Goal: Transaction & Acquisition: Purchase product/service

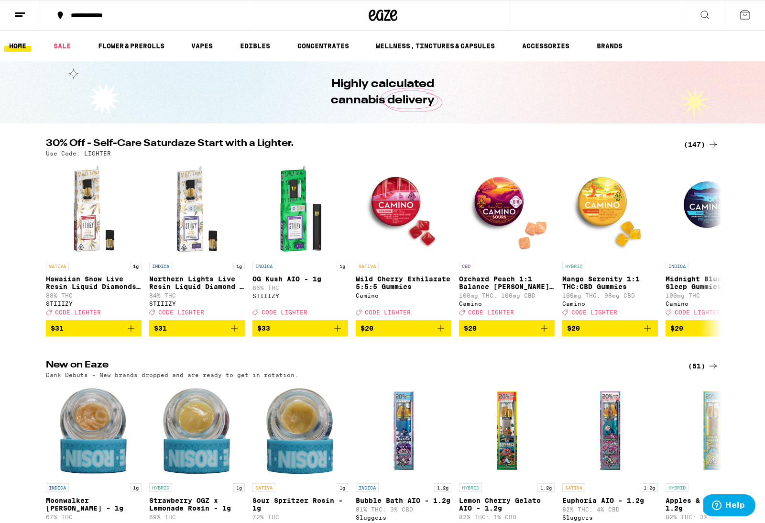
click at [712, 144] on icon at bounding box center [713, 144] width 11 height 11
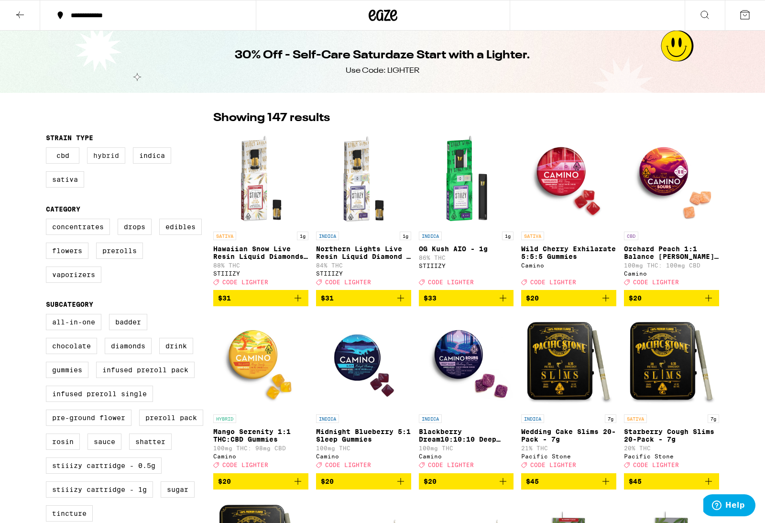
click at [105, 158] on label "Hybrid" at bounding box center [106, 155] width 38 height 16
click at [48, 149] on input "Hybrid" at bounding box center [48, 149] width 0 height 0
checkbox input "true"
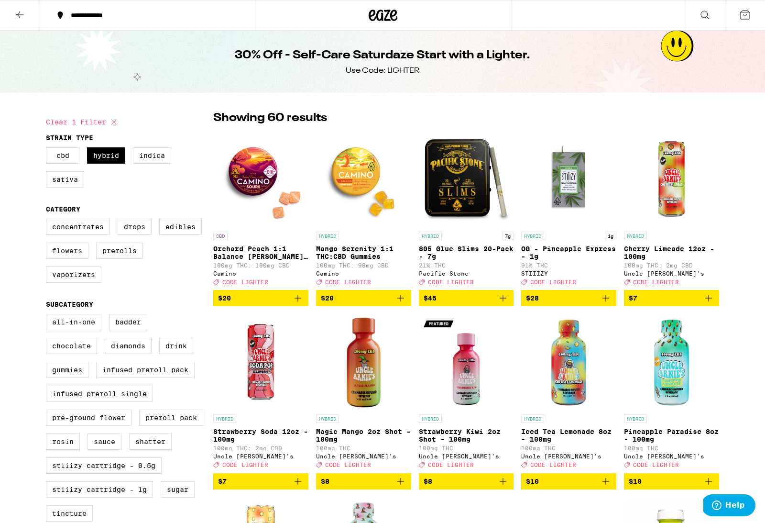
click at [67, 259] on label "Flowers" at bounding box center [67, 251] width 43 height 16
click at [48, 221] on input "Flowers" at bounding box center [48, 220] width 0 height 0
checkbox input "true"
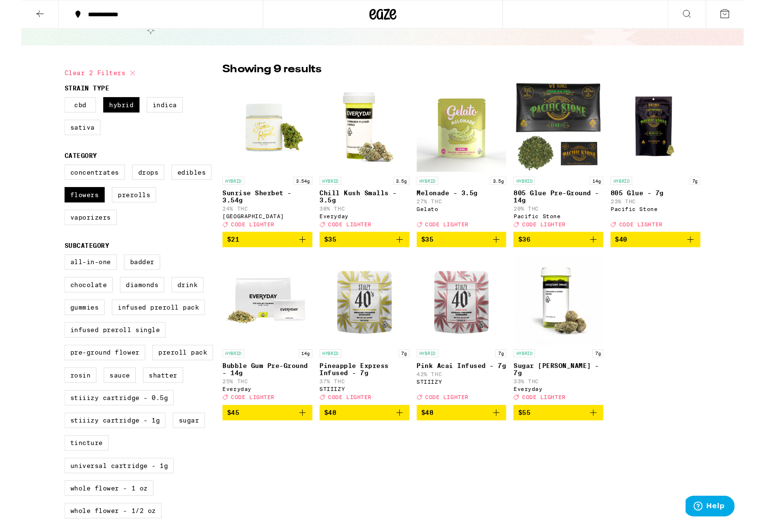
scroll to position [45, 0]
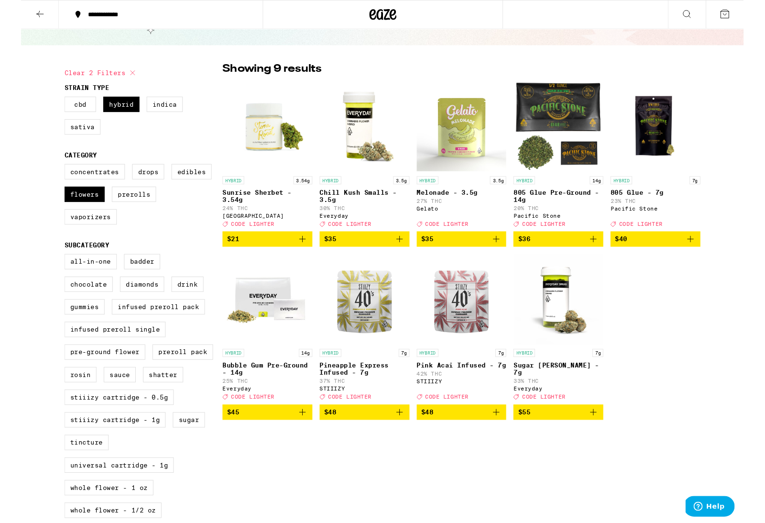
click at [710, 259] on icon "Add to bag" at bounding box center [708, 252] width 11 height 11
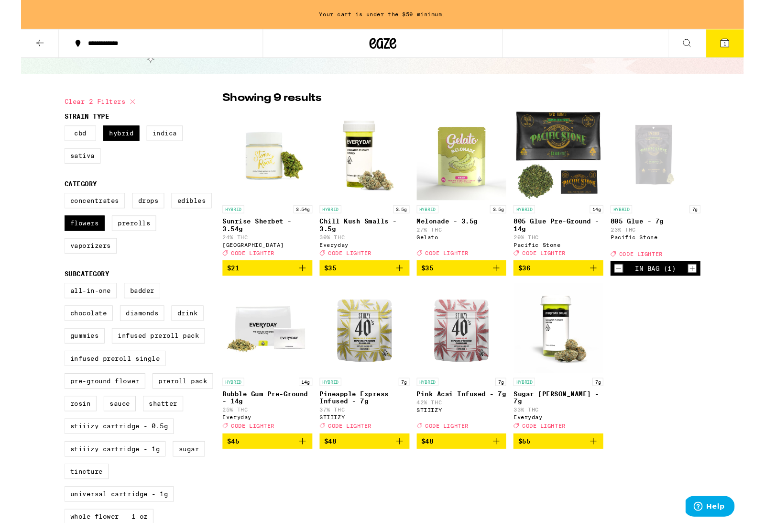
click at [151, 148] on label "Indica" at bounding box center [152, 141] width 38 height 16
click at [48, 135] on input "Indica" at bounding box center [48, 134] width 0 height 0
checkbox input "true"
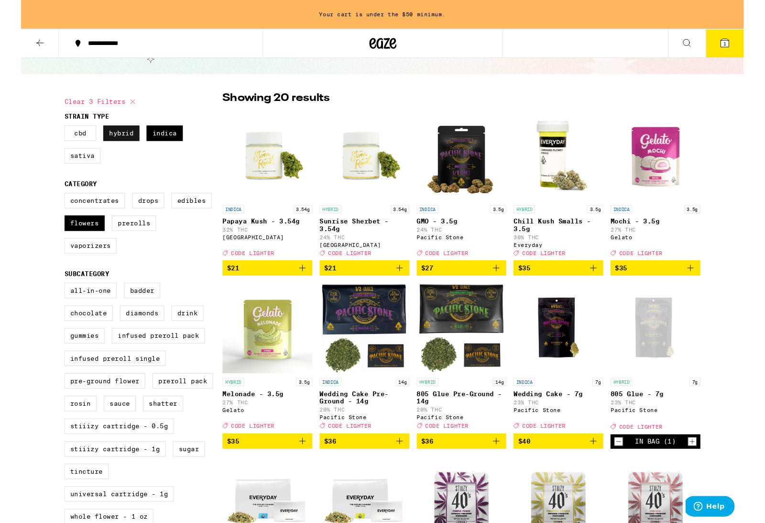
click at [115, 142] on label "Hybrid" at bounding box center [106, 141] width 38 height 16
click at [48, 135] on input "Hybrid" at bounding box center [48, 134] width 0 height 0
checkbox input "false"
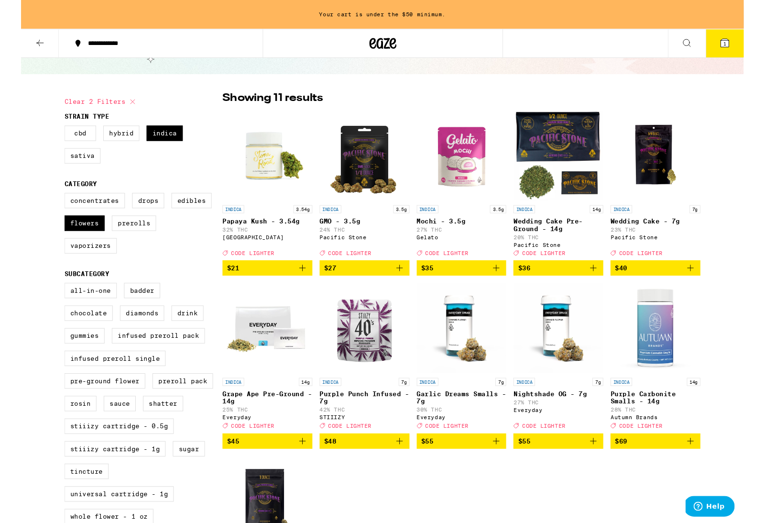
click at [709, 287] on icon "Add to bag" at bounding box center [709, 283] width 7 height 7
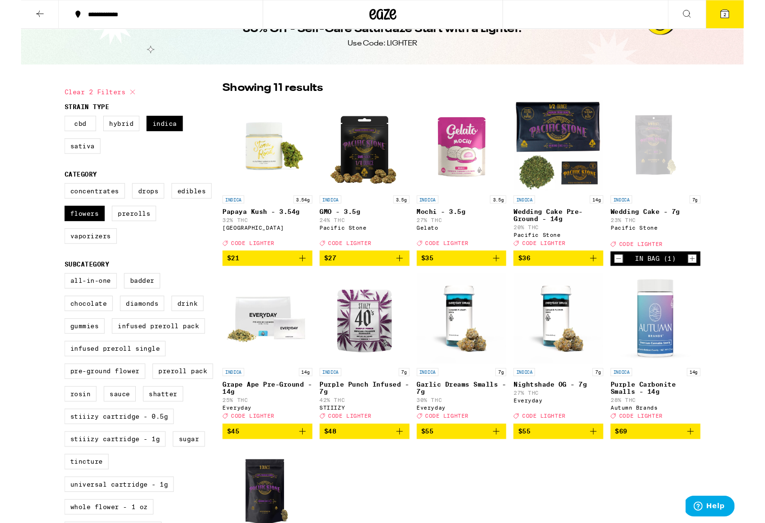
scroll to position [25, 0]
click at [188, 210] on label "Edibles" at bounding box center [180, 202] width 43 height 16
click at [48, 196] on input "Edibles" at bounding box center [48, 195] width 0 height 0
checkbox input "true"
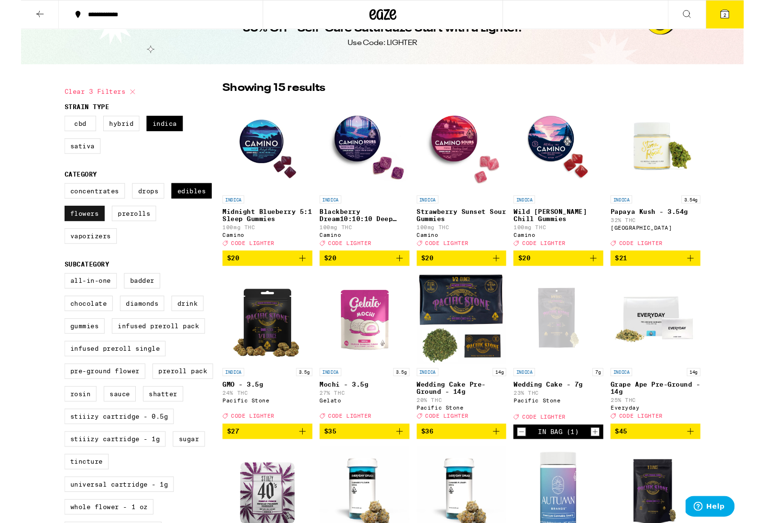
click at [67, 234] on label "Flowers" at bounding box center [67, 226] width 43 height 16
click at [48, 196] on input "Flowers" at bounding box center [48, 195] width 0 height 0
checkbox input "false"
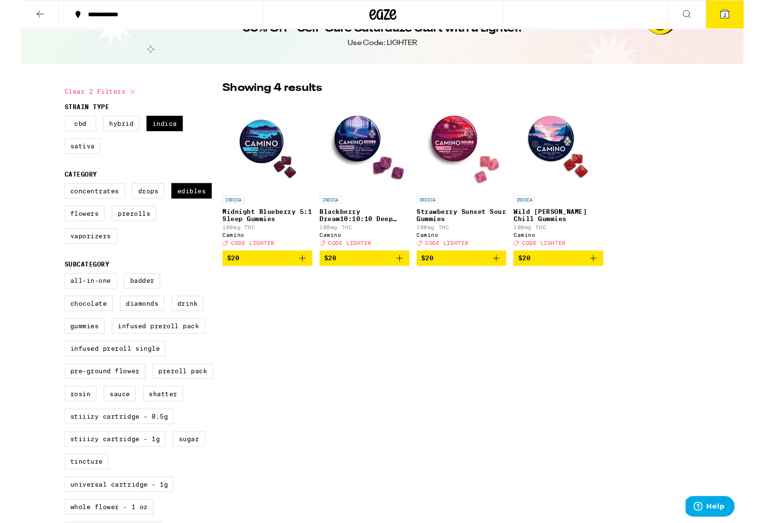
click at [401, 277] on icon "Add to bag" at bounding box center [401, 273] width 7 height 7
click at [402, 279] on icon "Increment" at bounding box center [402, 273] width 9 height 11
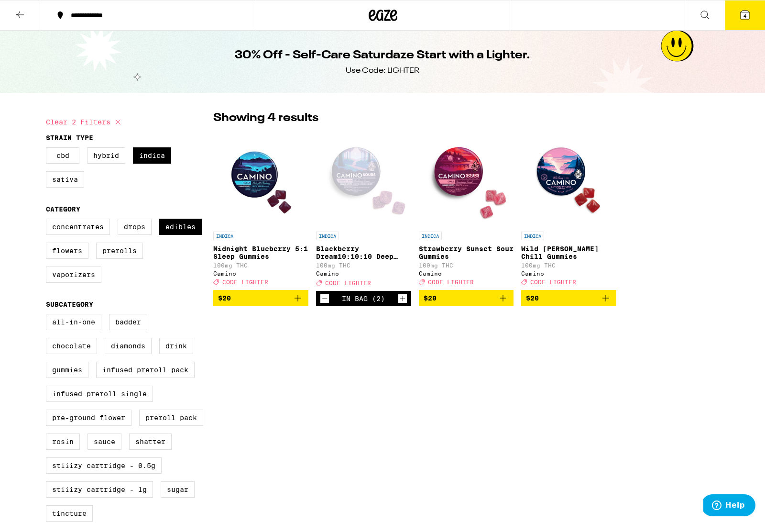
click at [22, 13] on icon at bounding box center [19, 14] width 11 height 11
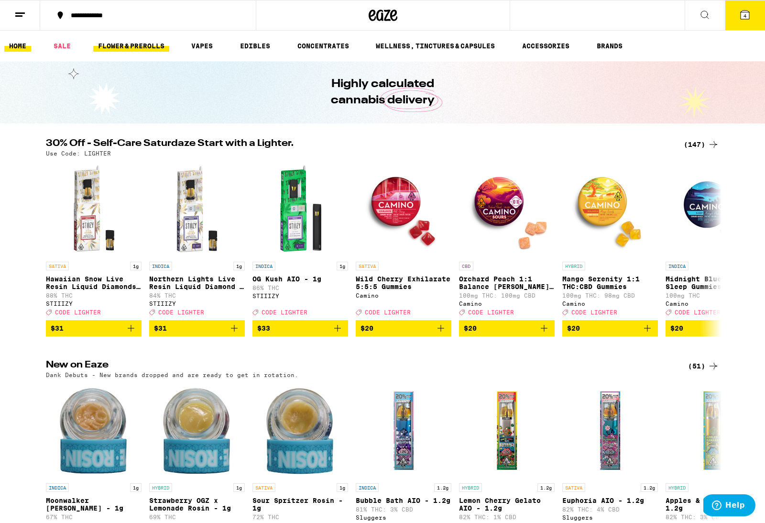
click at [145, 43] on link "FLOWER & PREROLLS" at bounding box center [131, 45] width 76 height 11
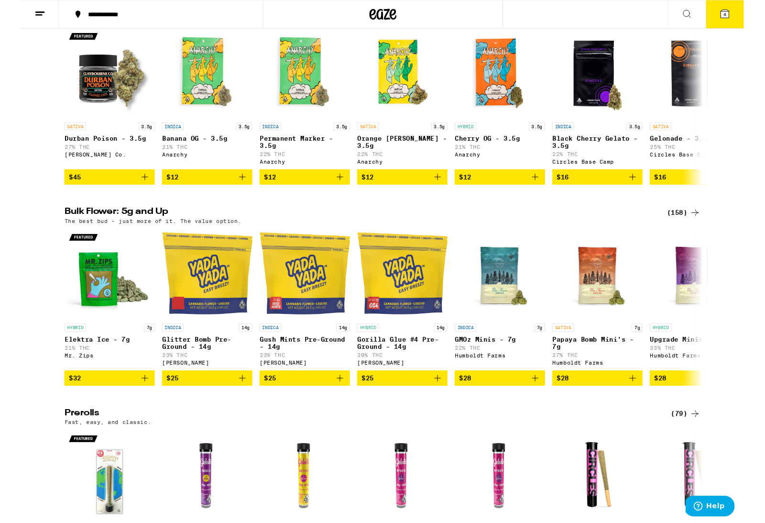
scroll to position [127, 0]
click at [708, 231] on div "(158)" at bounding box center [701, 224] width 35 height 11
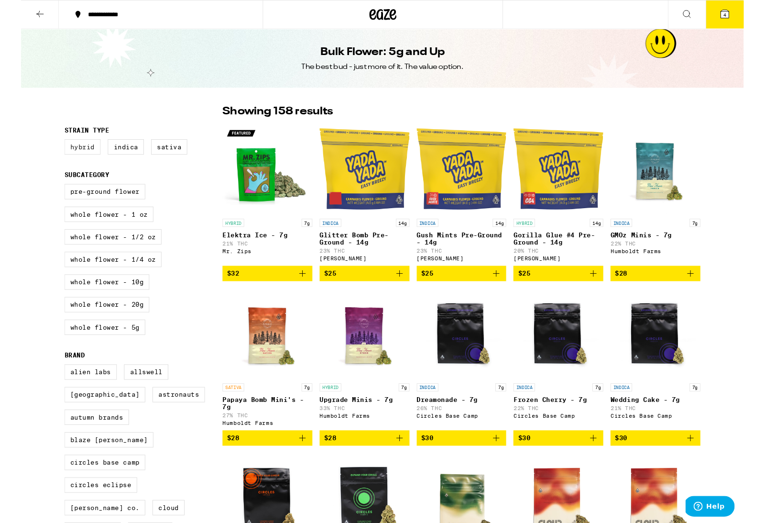
click at [56, 158] on label "Hybrid" at bounding box center [65, 155] width 38 height 16
click at [48, 149] on input "Hybrid" at bounding box center [48, 149] width 0 height 0
checkbox input "true"
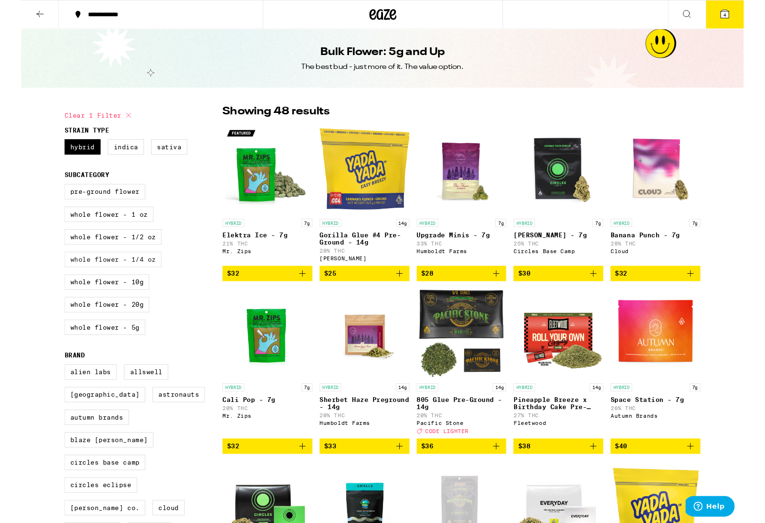
click at [99, 283] on label "Whole Flower - 1/4 oz" at bounding box center [97, 274] width 103 height 16
click at [48, 197] on input "Whole Flower - 1/4 oz" at bounding box center [48, 196] width 0 height 0
checkbox input "true"
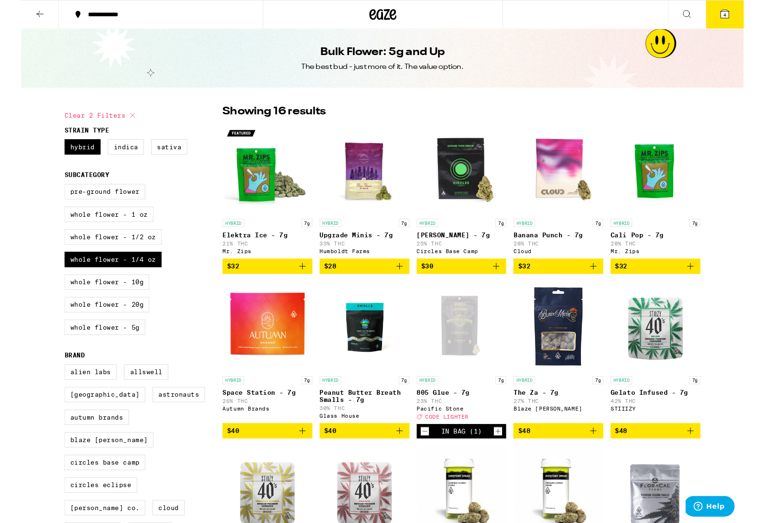
click at [297, 288] on icon "Add to bag" at bounding box center [297, 281] width 11 height 11
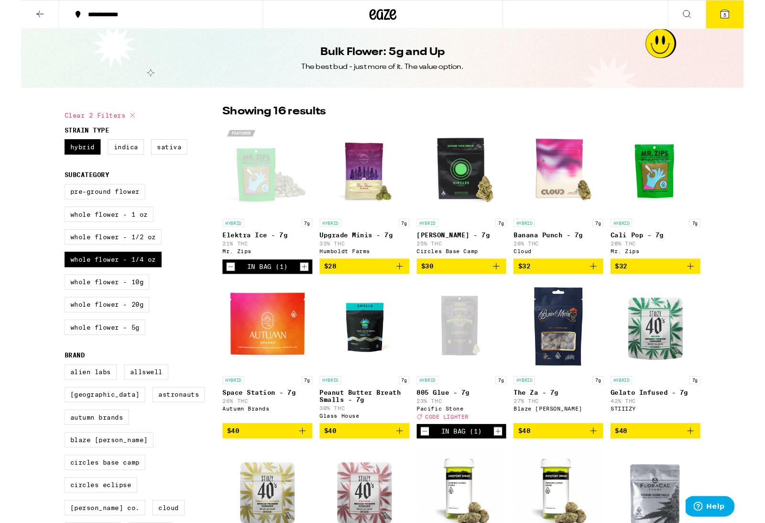
click at [753, 14] on button "5" at bounding box center [745, 15] width 40 height 30
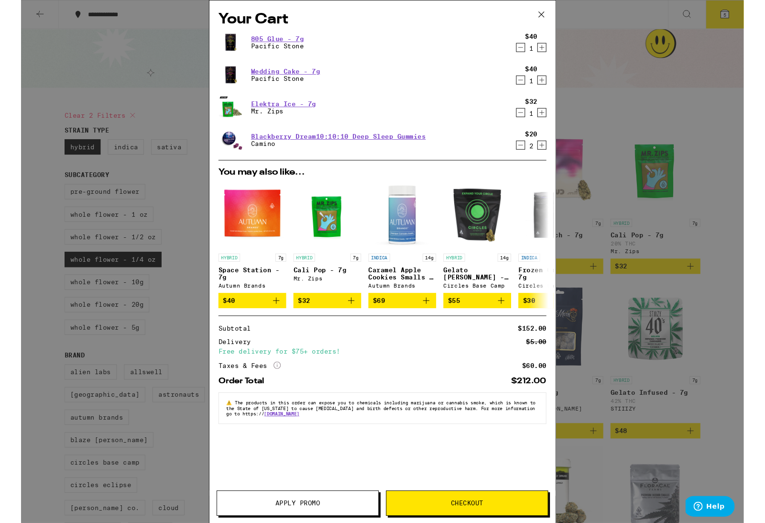
click at [319, 522] on button "Apply Promo" at bounding box center [293, 532] width 172 height 27
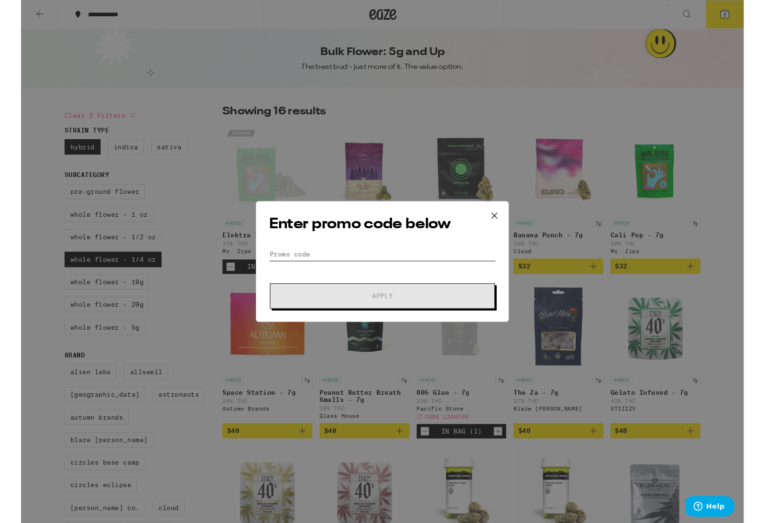
click at [333, 268] on input "Promo Code" at bounding box center [383, 269] width 240 height 14
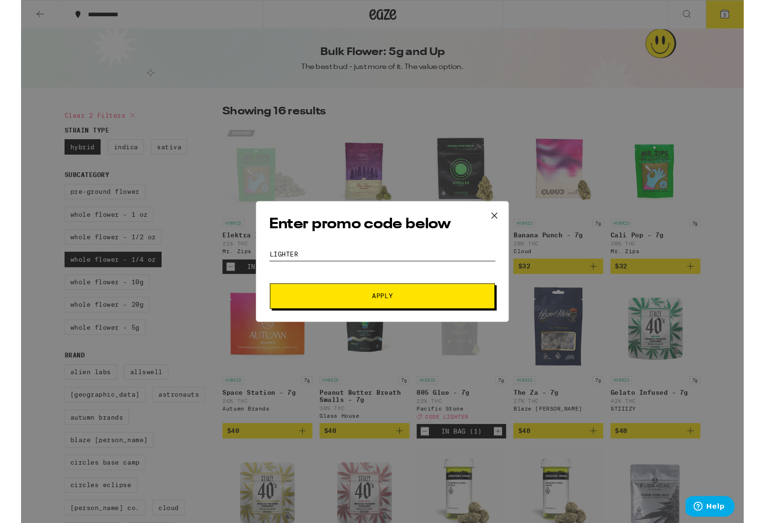
type input "lighter"
click at [413, 312] on span "Apply" at bounding box center [383, 313] width 172 height 7
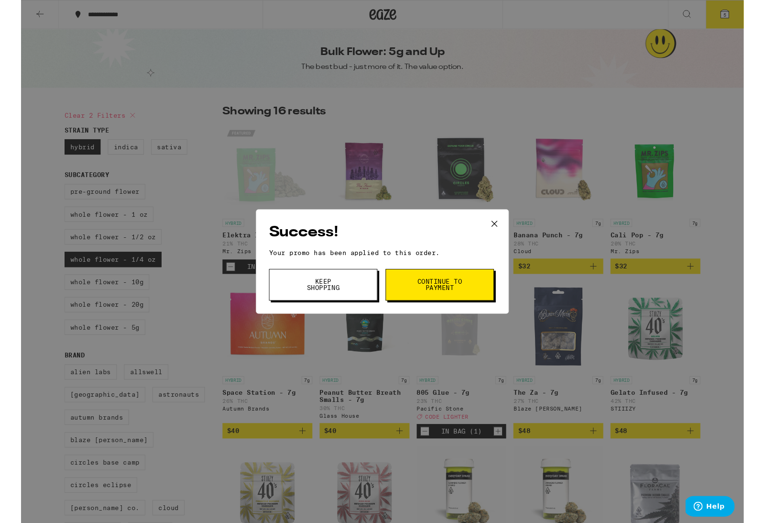
click at [423, 309] on button "Continue to payment" at bounding box center [443, 301] width 115 height 33
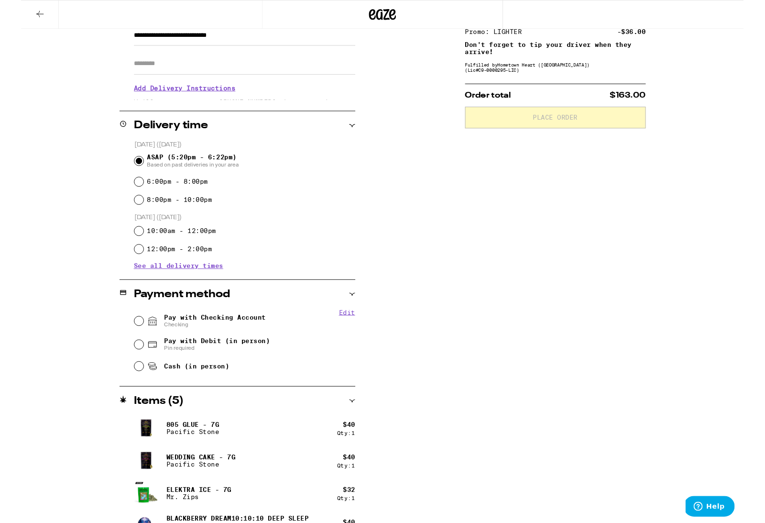
scroll to position [175, 0]
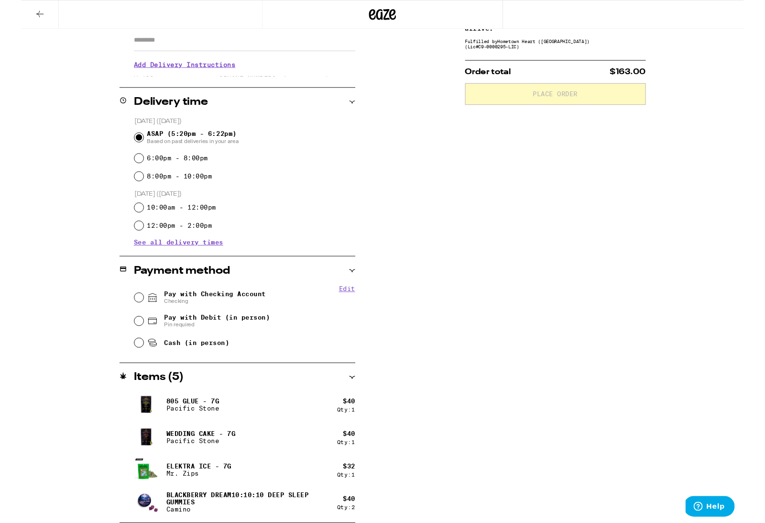
click at [228, 339] on span "Pay with Debit (in person)" at bounding box center [208, 336] width 112 height 8
click at [130, 339] on input "Pay with Debit (in person) Pin required" at bounding box center [125, 340] width 10 height 10
radio input "true"
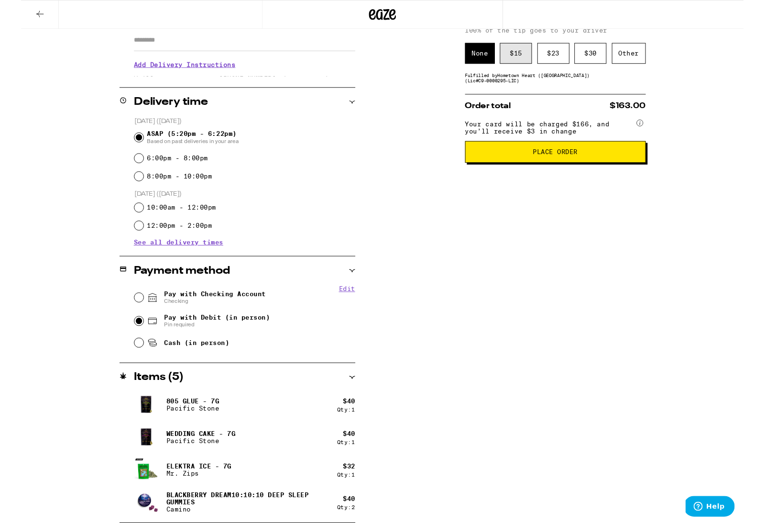
click at [526, 63] on div "$ 15" at bounding box center [524, 56] width 34 height 22
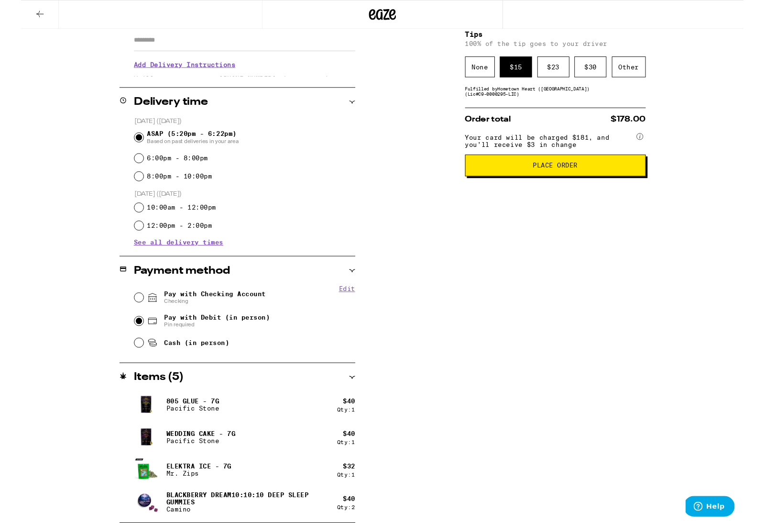
click at [534, 187] on button "Place Order" at bounding box center [565, 175] width 191 height 23
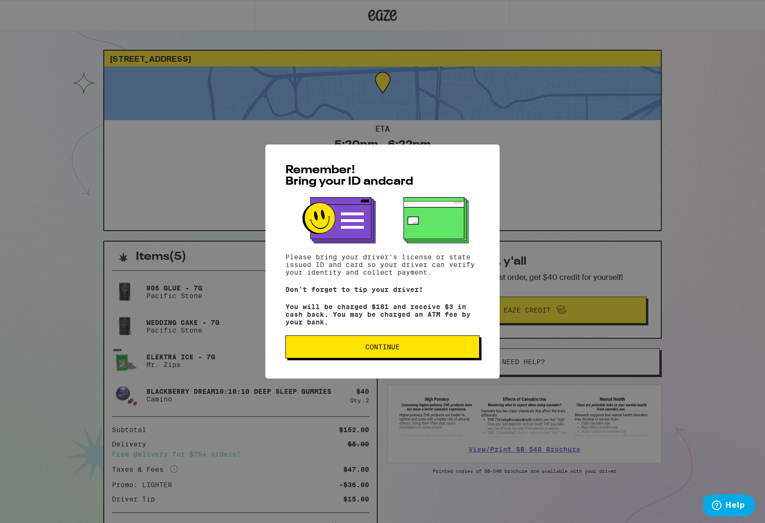
click at [436, 350] on span "Continue" at bounding box center [383, 346] width 178 height 7
